Goal: Transaction & Acquisition: Purchase product/service

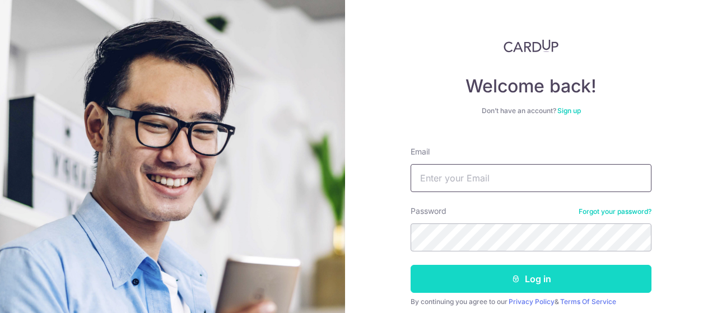
type input "hendripd@gmail.com"
click at [502, 279] on button "Log in" at bounding box center [530, 279] width 241 height 28
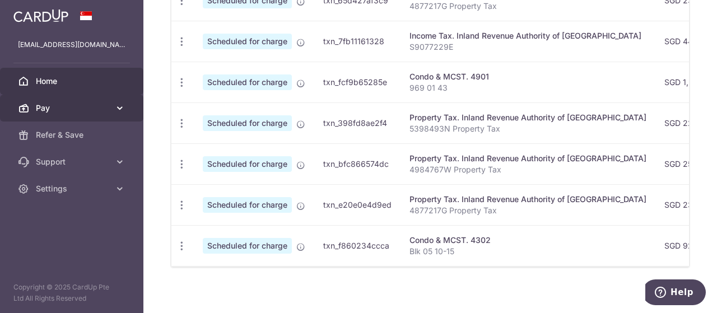
click at [122, 107] on icon at bounding box center [119, 107] width 11 height 11
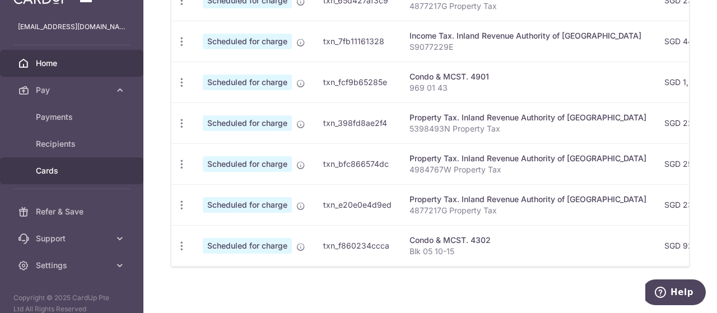
scroll to position [28, 0]
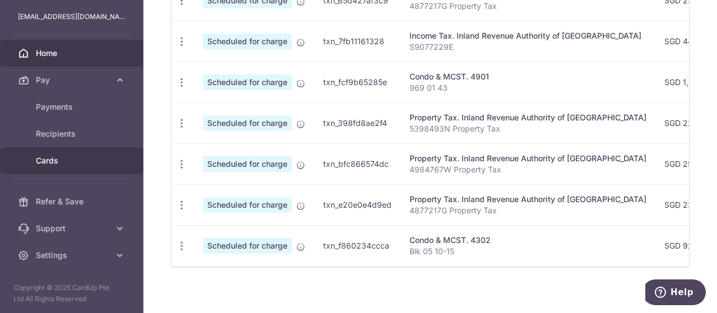
click at [60, 151] on link "Cards" at bounding box center [71, 160] width 143 height 27
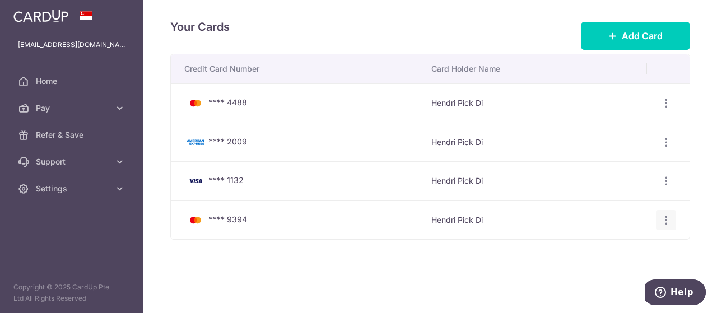
click at [672, 224] on div "View/Edit Delete" at bounding box center [666, 220] width 21 height 21
click at [670, 222] on icon "button" at bounding box center [666, 220] width 12 height 12
click at [579, 249] on link "View/Edit" at bounding box center [617, 250] width 116 height 27
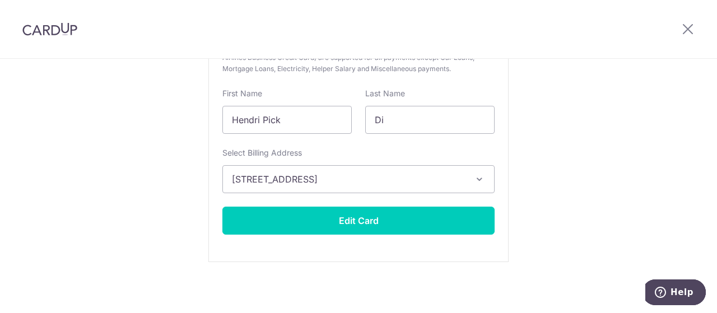
scroll to position [47, 0]
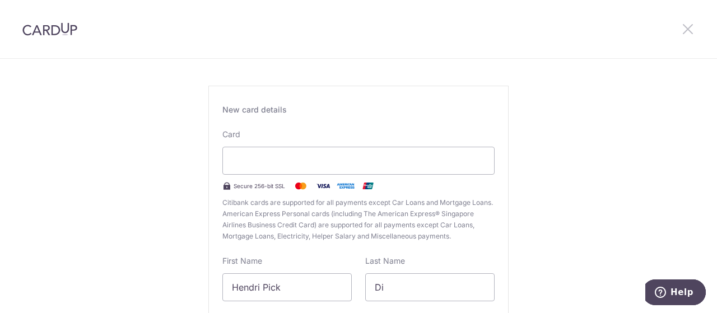
click at [690, 29] on icon at bounding box center [687, 29] width 13 height 14
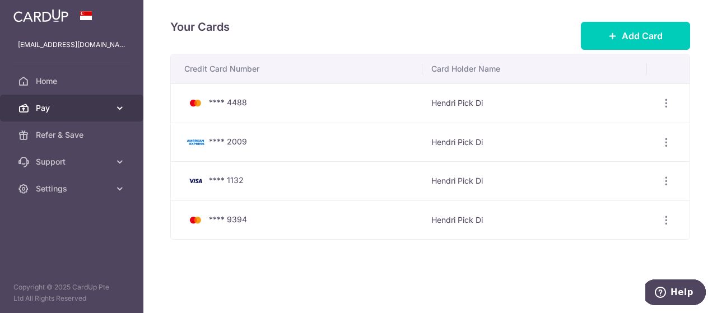
click at [99, 108] on span "Pay" at bounding box center [73, 107] width 74 height 11
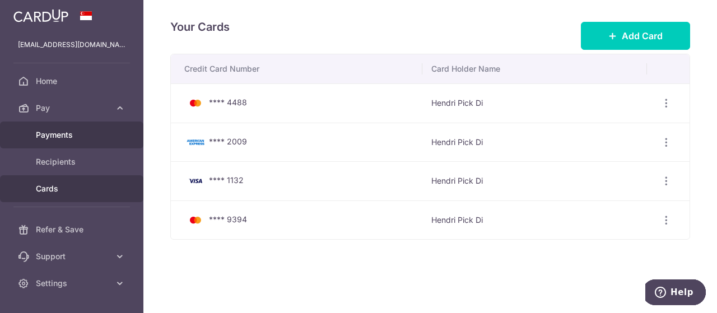
click at [67, 132] on span "Payments" at bounding box center [73, 134] width 74 height 11
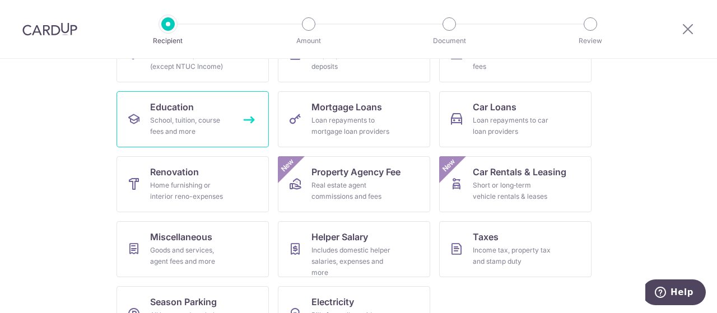
scroll to position [187, 0]
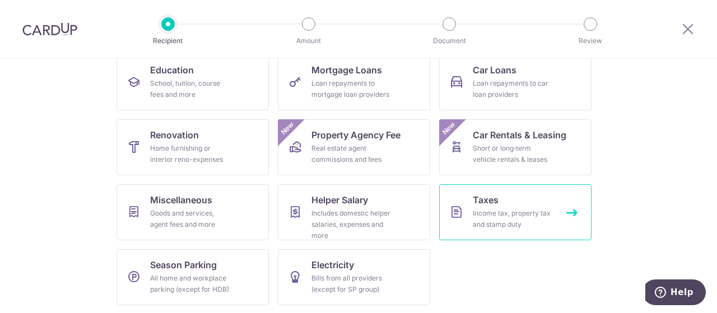
click at [521, 214] on div "Income tax, property tax and stamp duty" at bounding box center [513, 219] width 81 height 22
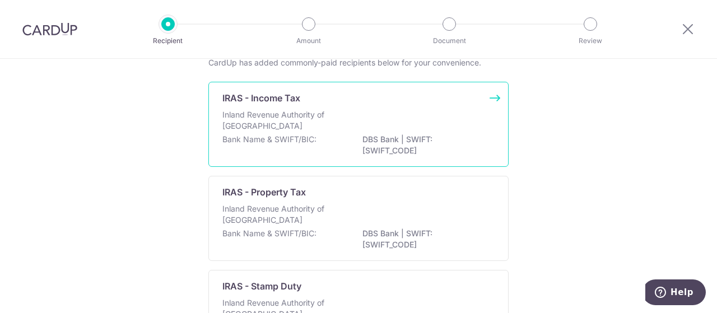
scroll to position [56, 0]
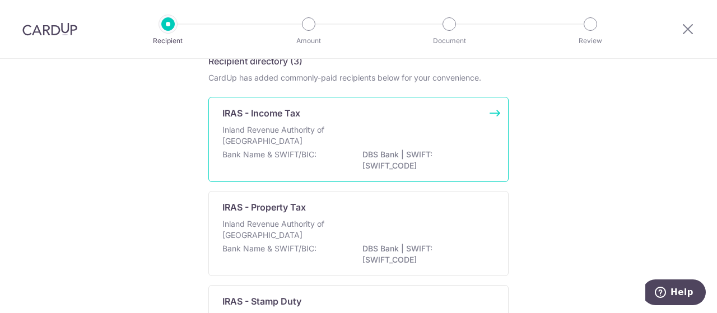
click at [296, 132] on p "Inland Revenue Authority of [GEOGRAPHIC_DATA]" at bounding box center [281, 135] width 119 height 22
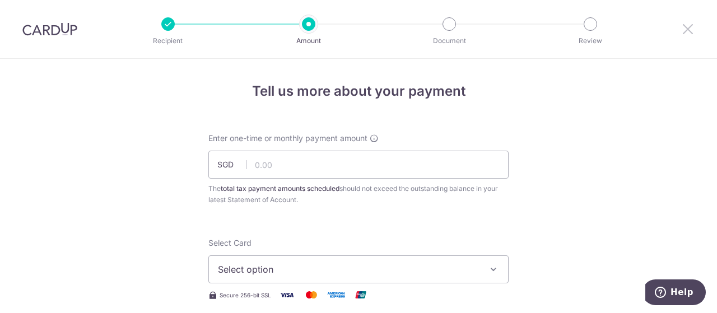
click at [691, 31] on icon at bounding box center [687, 29] width 13 height 14
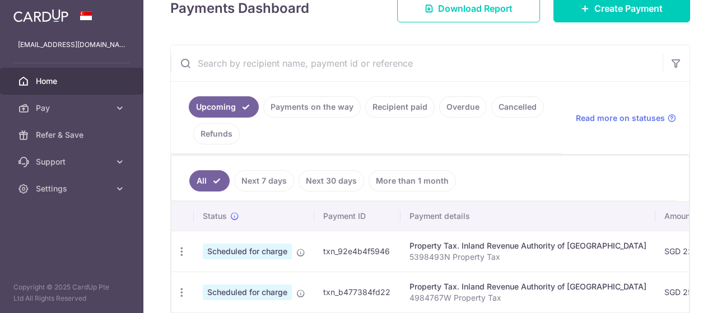
scroll to position [106, 0]
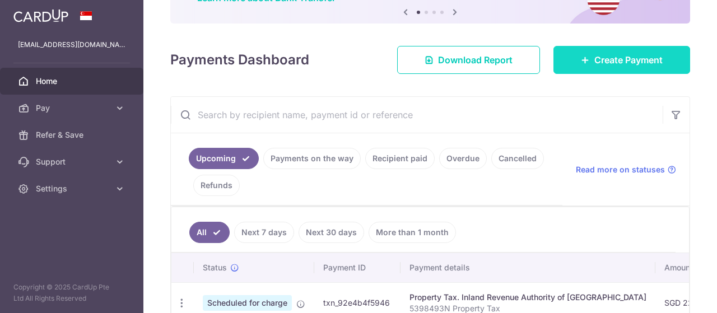
click at [618, 61] on span "Create Payment" at bounding box center [628, 59] width 68 height 13
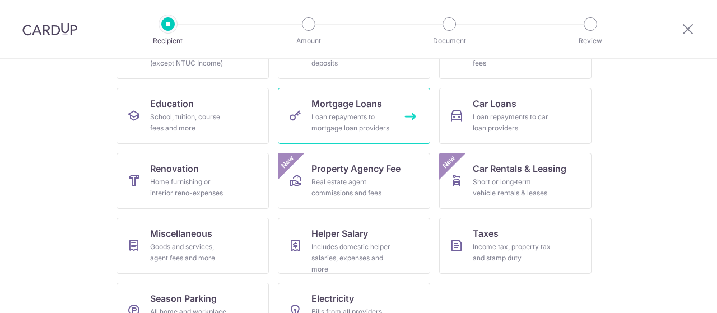
scroll to position [187, 0]
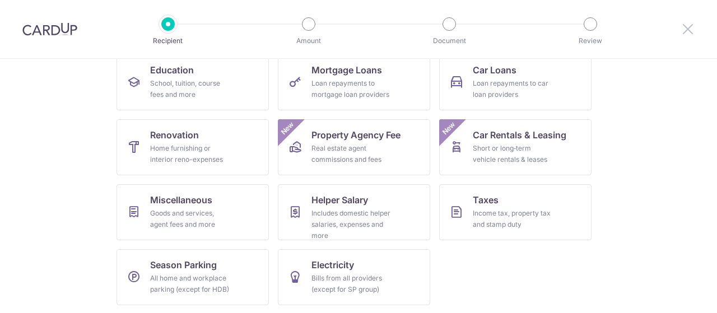
click at [686, 30] on icon at bounding box center [687, 29] width 13 height 14
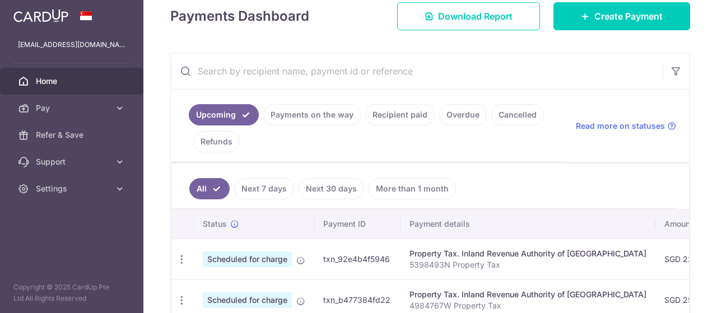
scroll to position [106, 0]
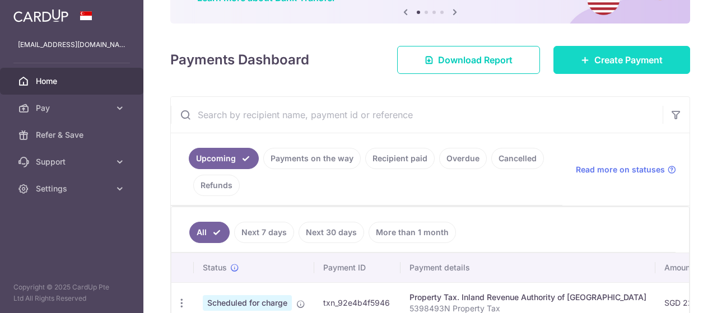
click at [615, 60] on span "Create Payment" at bounding box center [628, 59] width 68 height 13
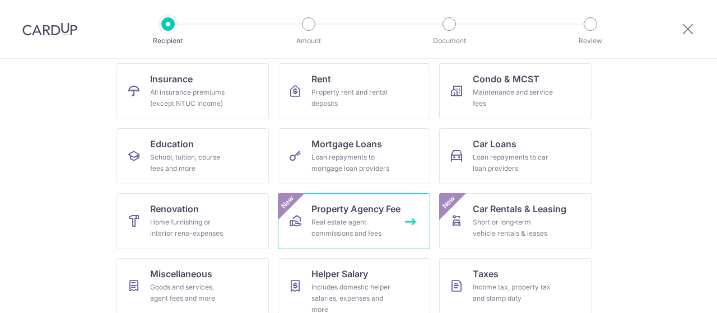
scroll to position [168, 0]
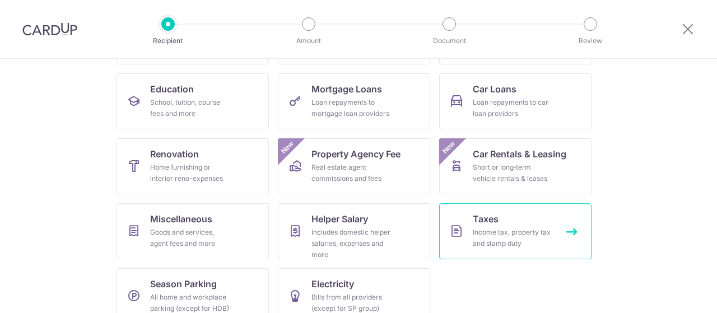
click at [481, 227] on div "Income tax, property tax and stamp duty" at bounding box center [513, 238] width 81 height 22
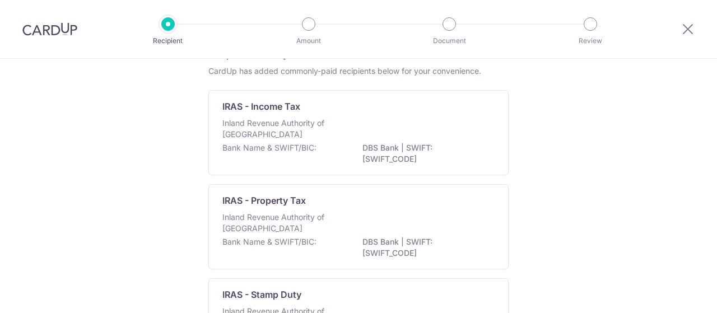
scroll to position [112, 0]
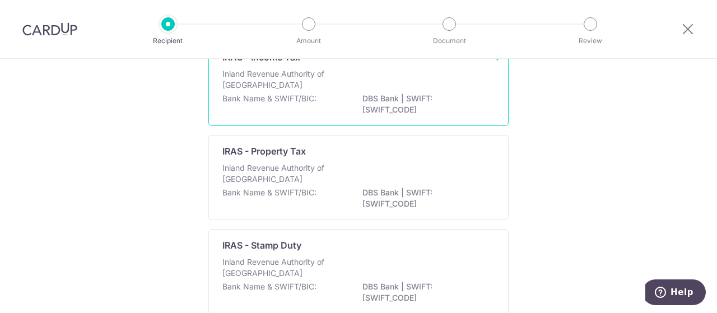
click at [305, 91] on div "Inland Revenue Authority of Singapore" at bounding box center [358, 80] width 272 height 25
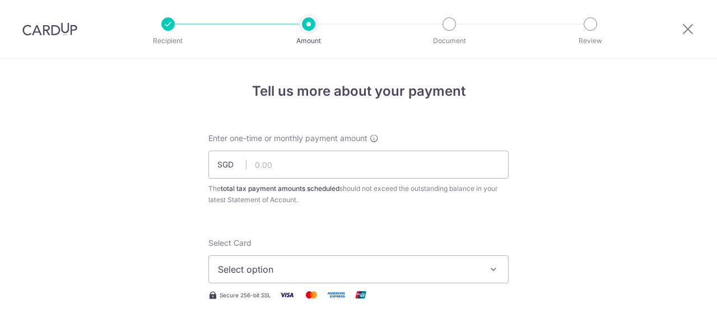
click at [277, 151] on input "text" at bounding box center [358, 165] width 300 height 28
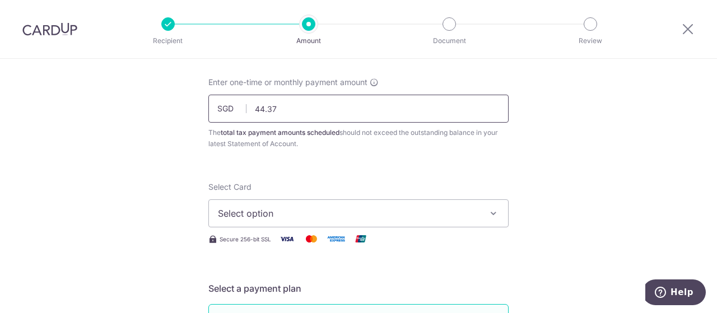
drag, startPoint x: 260, startPoint y: 106, endPoint x: 295, endPoint y: 111, distance: 35.2
click at [295, 111] on input "44.37" at bounding box center [358, 109] width 300 height 28
type input "443.75"
click at [281, 209] on span "Select option" at bounding box center [348, 213] width 261 height 13
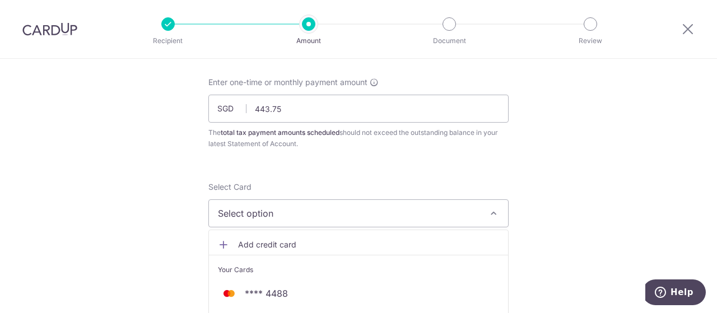
scroll to position [168, 0]
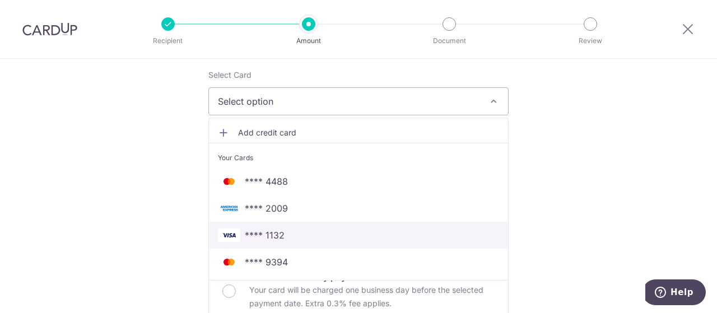
drag, startPoint x: 286, startPoint y: 232, endPoint x: 184, endPoint y: 179, distance: 115.2
click at [286, 232] on span "**** 1132" at bounding box center [358, 234] width 281 height 13
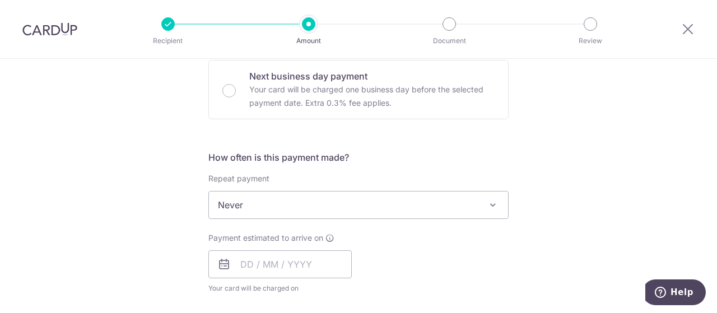
scroll to position [448, 0]
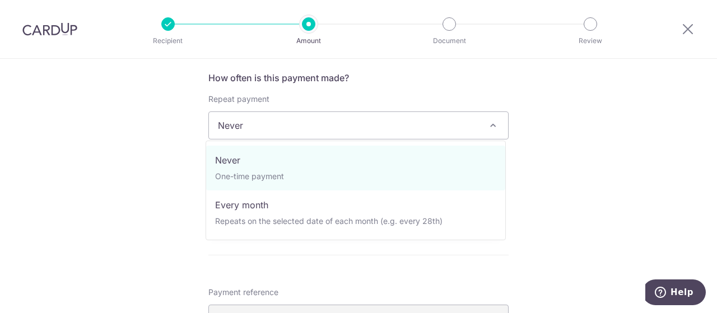
click at [283, 125] on span "Never" at bounding box center [358, 125] width 299 height 27
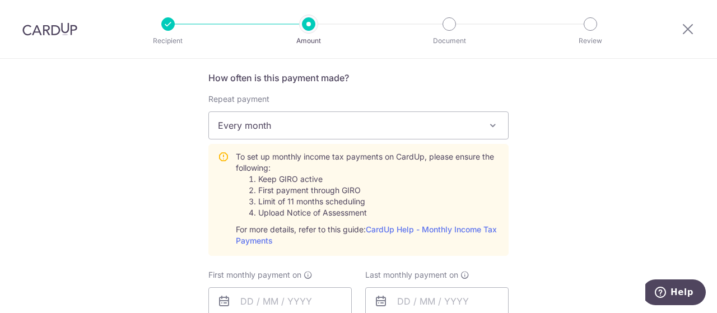
select select "3"
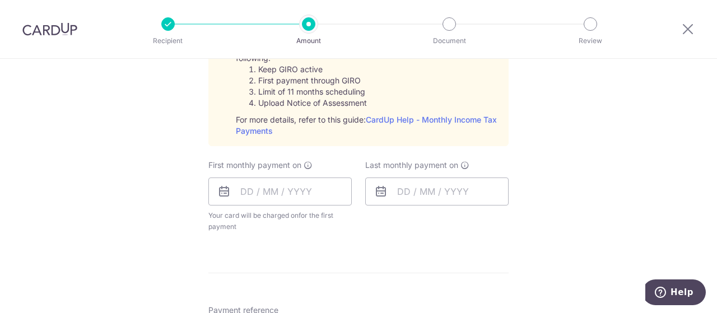
scroll to position [560, 0]
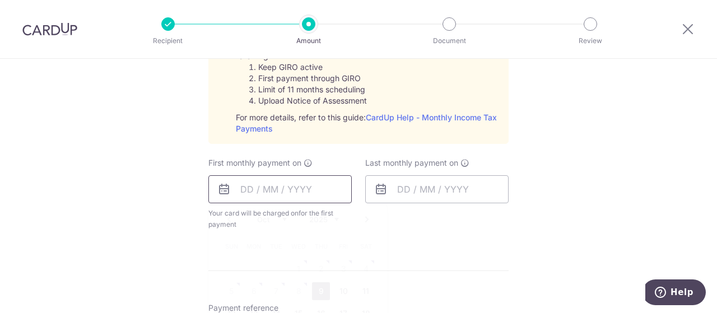
click at [317, 185] on input "text" at bounding box center [279, 189] width 143 height 28
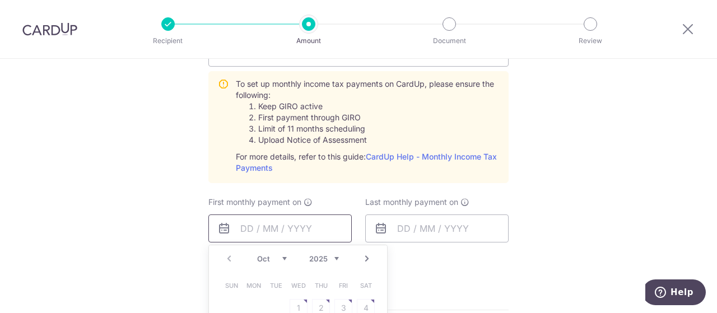
scroll to position [504, 0]
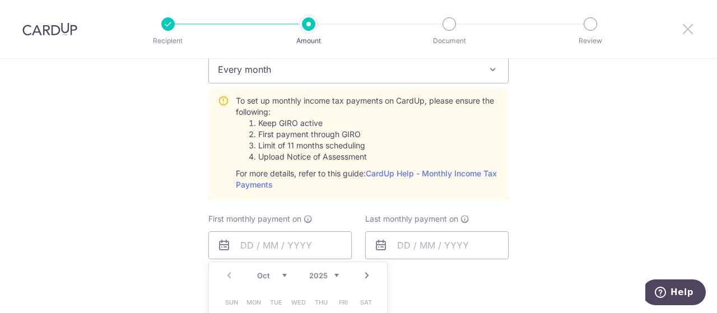
click at [687, 32] on icon at bounding box center [687, 29] width 13 height 14
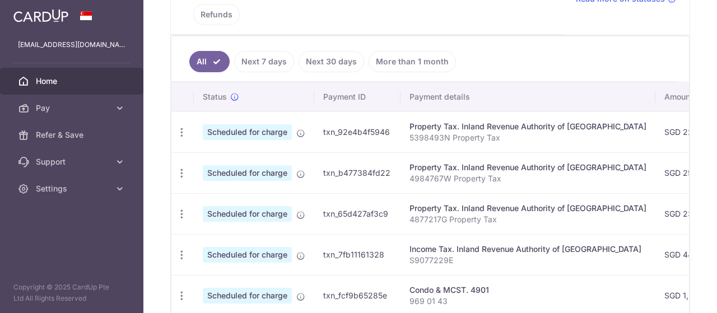
scroll to position [280, 0]
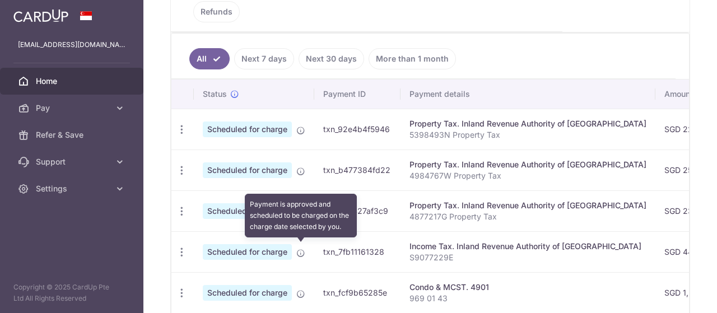
click at [301, 249] on icon at bounding box center [300, 253] width 9 height 9
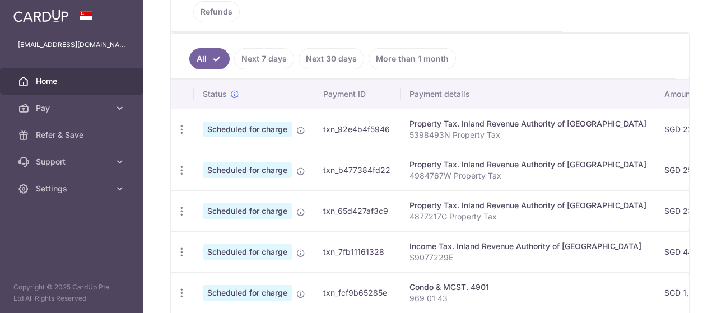
click at [248, 244] on span "Scheduled for charge" at bounding box center [247, 252] width 89 height 16
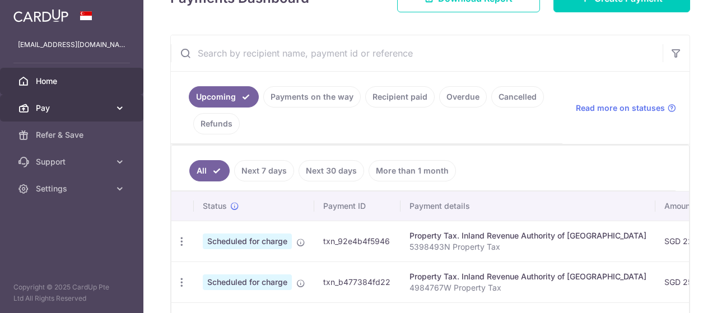
click at [111, 108] on link "Pay" at bounding box center [71, 108] width 143 height 27
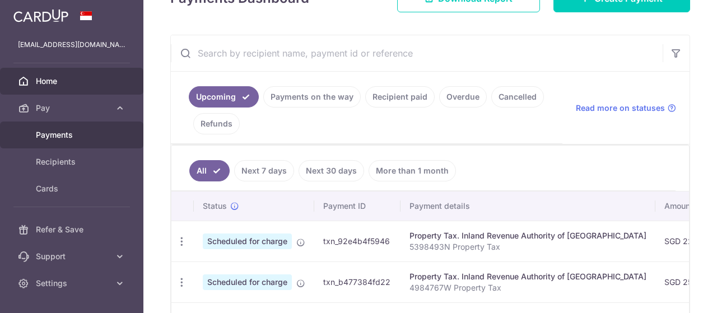
click at [77, 127] on link "Payments" at bounding box center [71, 135] width 143 height 27
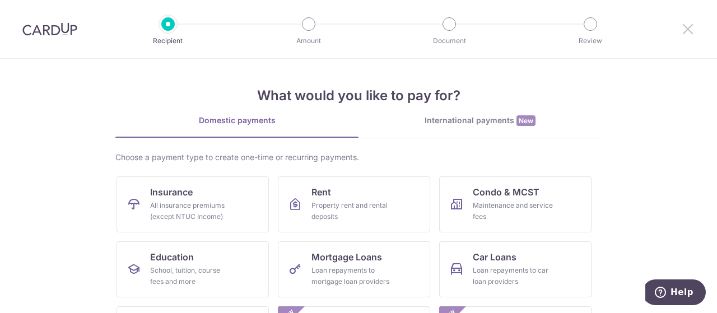
click at [693, 29] on icon at bounding box center [687, 29] width 13 height 14
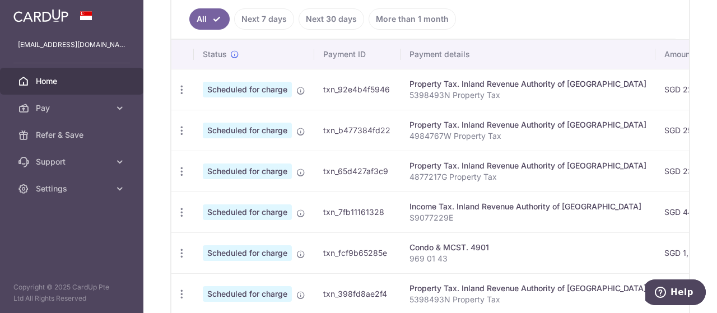
scroll to position [336, 0]
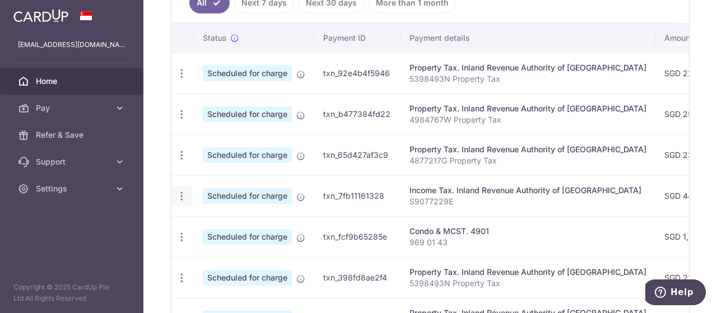
click at [183, 186] on div "Update payment Cancel payment" at bounding box center [181, 196] width 21 height 21
click at [180, 192] on icon "button" at bounding box center [182, 196] width 12 height 12
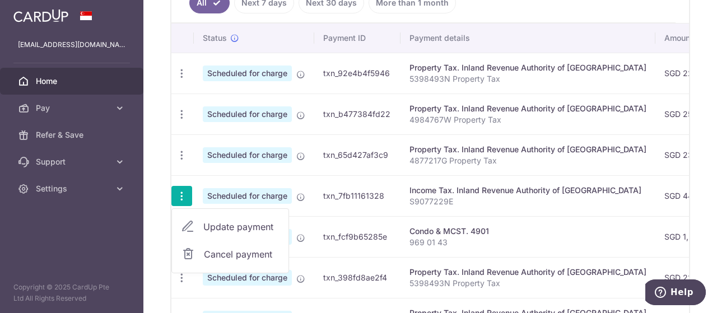
click at [231, 223] on span "Update payment" at bounding box center [241, 226] width 76 height 13
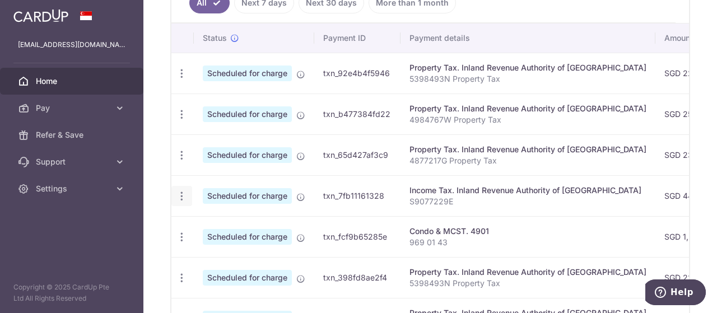
radio input "true"
type input "443.75"
type input "[DATE]"
type input "S9077229E"
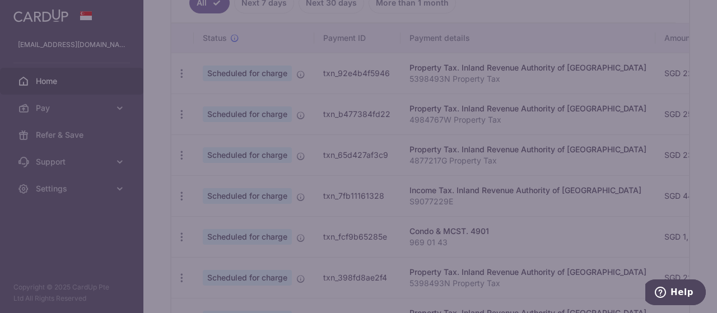
type input "VTAX25R"
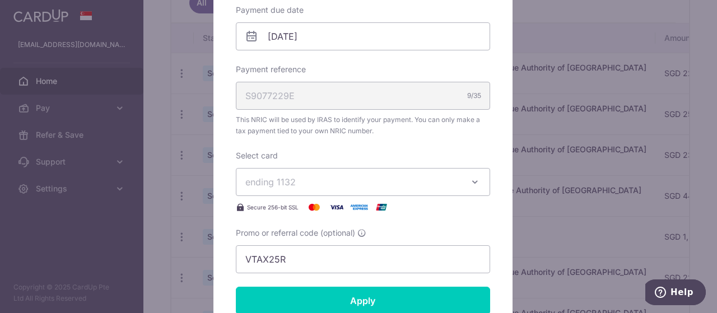
scroll to position [224, 0]
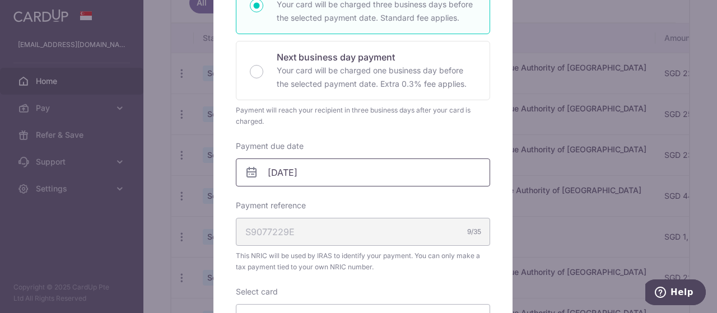
click at [343, 176] on input "[DATE]" at bounding box center [363, 172] width 254 height 28
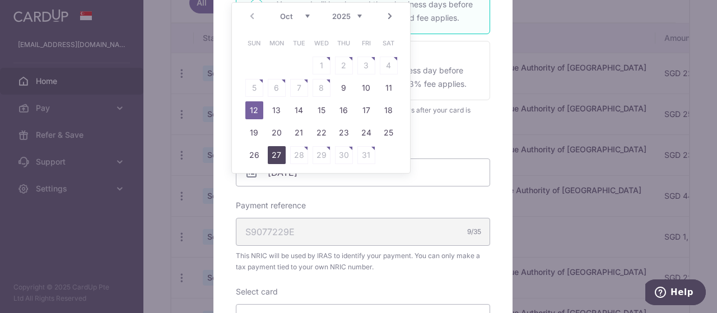
click at [276, 153] on link "27" at bounding box center [277, 155] width 18 height 18
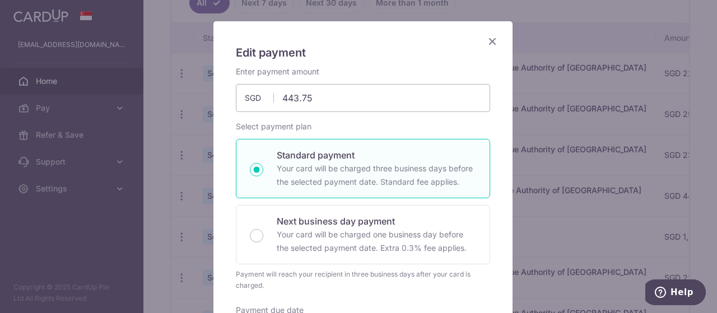
scroll to position [56, 0]
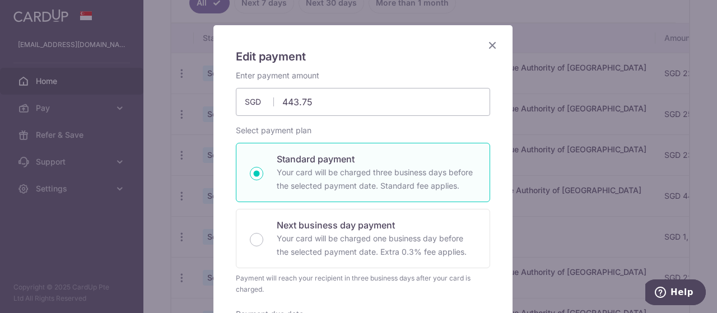
click at [488, 46] on icon "Close" at bounding box center [491, 45] width 13 height 14
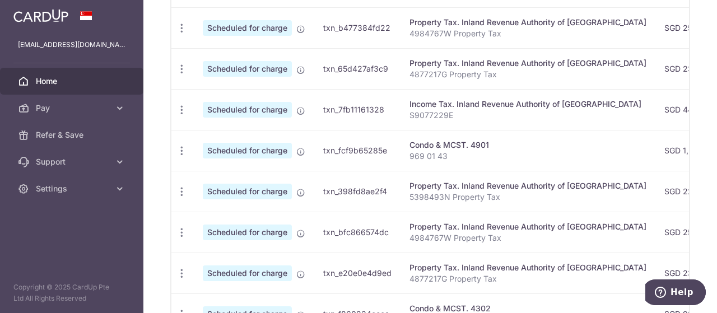
scroll to position [330, 0]
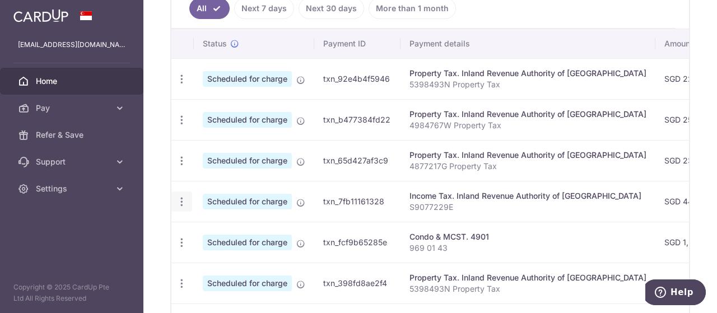
click at [181, 196] on icon "button" at bounding box center [182, 202] width 12 height 12
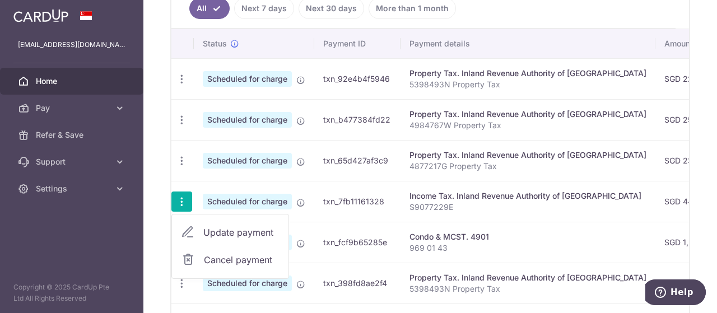
click at [227, 231] on span "Update payment" at bounding box center [241, 232] width 76 height 13
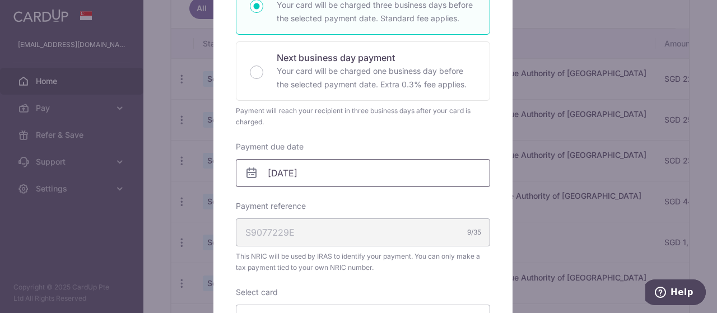
scroll to position [224, 0]
click at [330, 171] on body "[EMAIL_ADDRESS][DOMAIN_NAME] Home Pay Payments Recipients Cards Refer & Save Su…" at bounding box center [358, 156] width 717 height 313
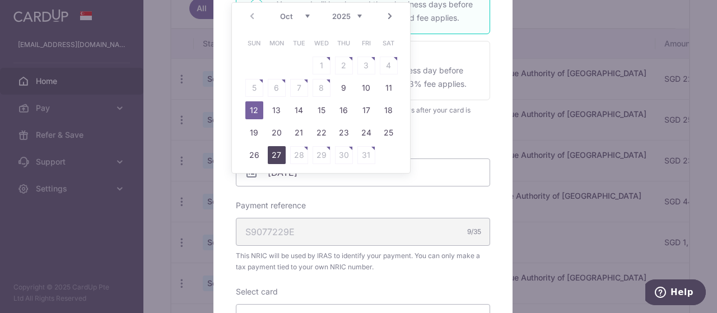
click at [273, 151] on link "27" at bounding box center [277, 155] width 18 height 18
type input "[DATE]"
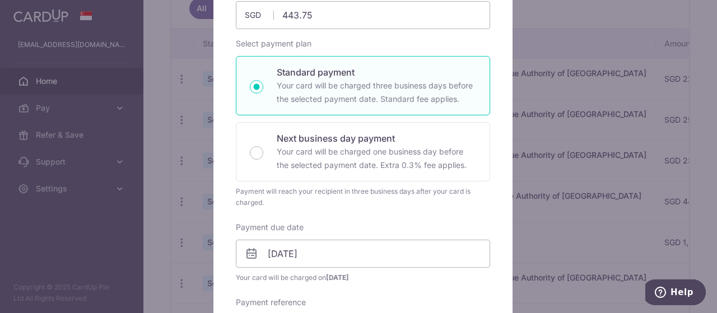
scroll to position [56, 0]
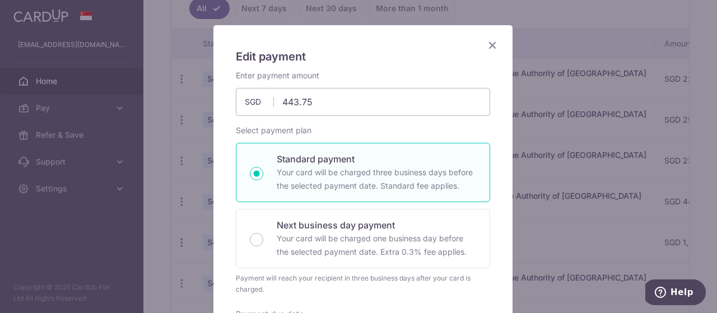
click at [485, 40] on icon "Close" at bounding box center [491, 45] width 13 height 14
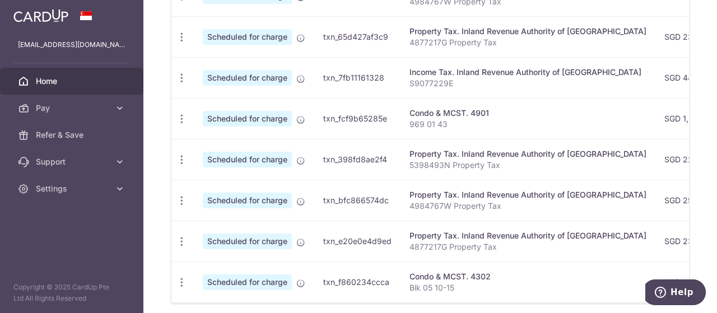
scroll to position [498, 0]
